Goal: Task Accomplishment & Management: Use online tool/utility

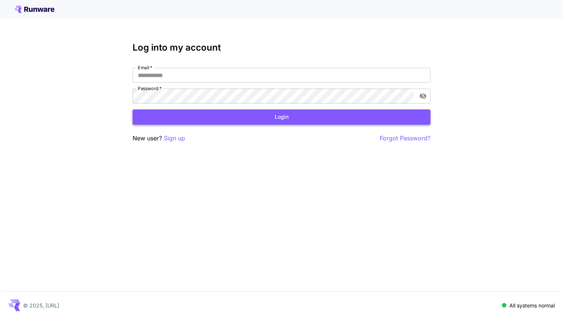
type input "**********"
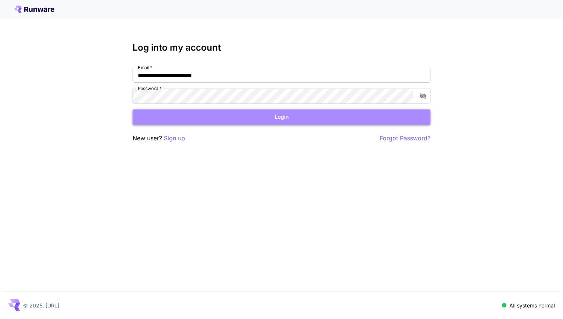
click at [303, 114] on button "Login" at bounding box center [281, 116] width 298 height 15
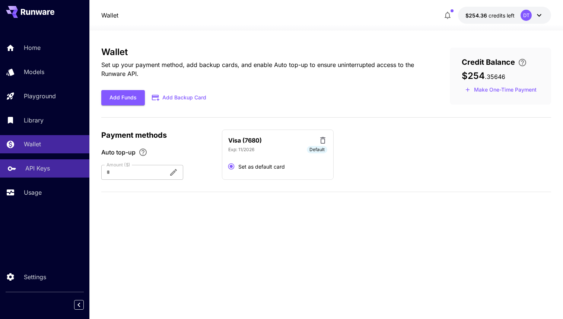
click at [64, 176] on link "API Keys" at bounding box center [44, 168] width 89 height 18
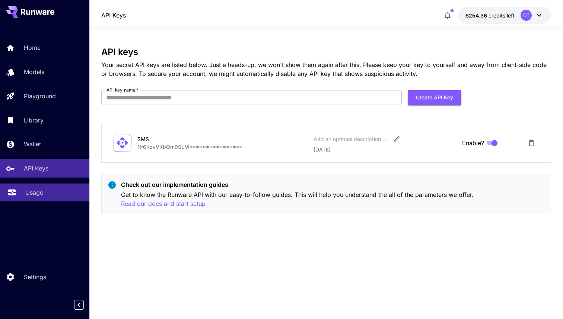
click at [62, 191] on div "Usage" at bounding box center [54, 192] width 58 height 9
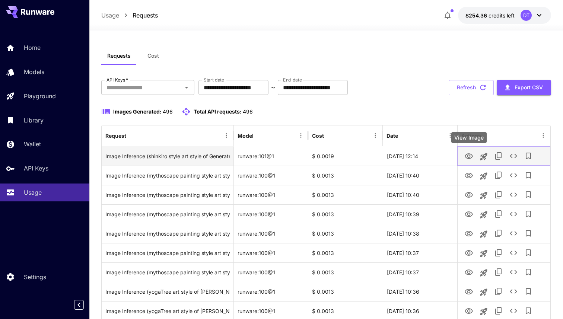
click at [470, 157] on icon "View Image" at bounding box center [468, 156] width 9 height 9
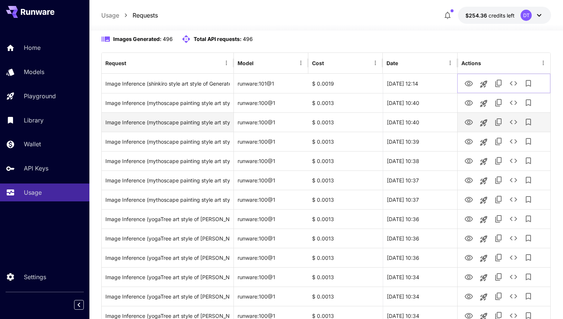
scroll to position [89, 0]
